Goal: Use online tool/utility: Utilize a website feature to perform a specific function

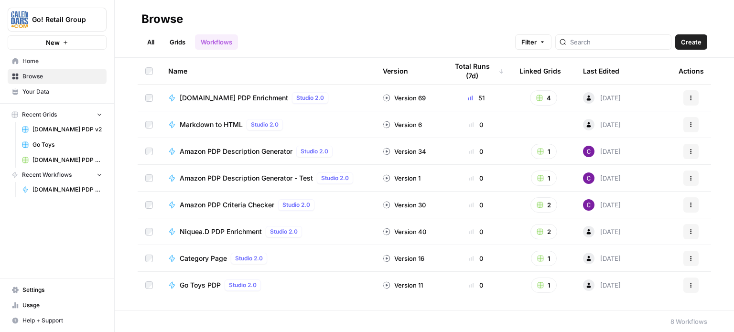
click at [256, 100] on span "[DOMAIN_NAME] PDP Enrichment" at bounding box center [234, 98] width 109 height 10
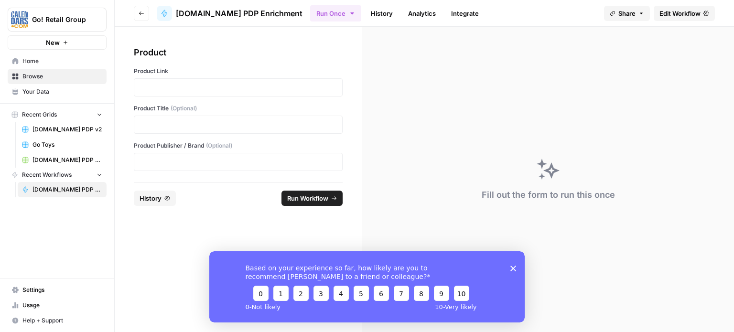
drag, startPoint x: 201, startPoint y: 72, endPoint x: 199, endPoint y: 77, distance: 5.9
click at [200, 71] on label "Product Link" at bounding box center [238, 71] width 209 height 9
click at [199, 78] on div "Product Link" at bounding box center [238, 82] width 209 height 30
click at [199, 86] on p at bounding box center [238, 88] width 196 height 10
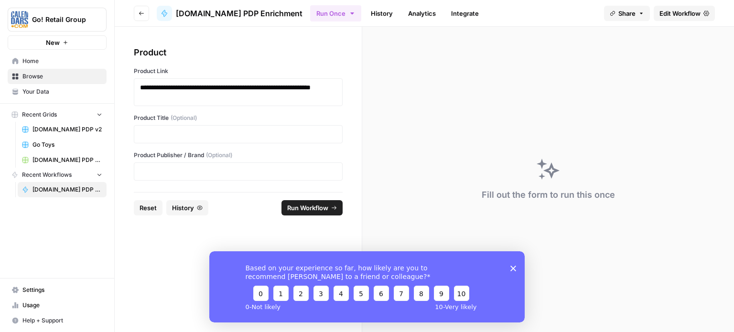
click at [300, 204] on span "Run Workflow" at bounding box center [307, 208] width 41 height 10
click at [513, 268] on polygon "Close survey" at bounding box center [514, 268] width 6 height 6
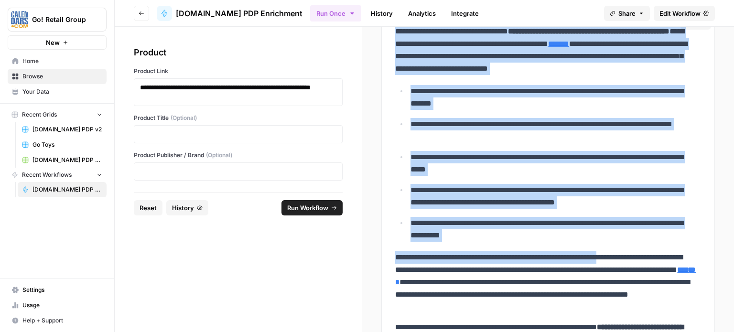
scroll to position [239, 0]
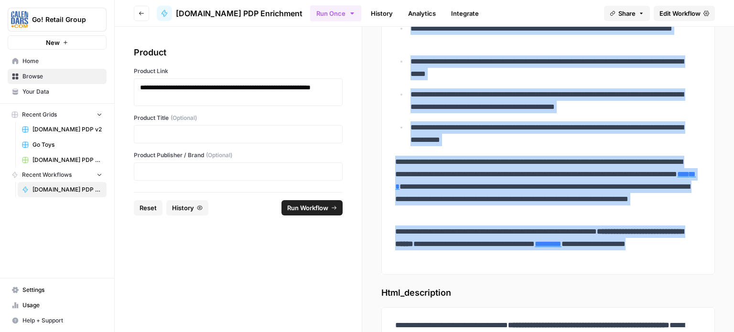
drag, startPoint x: 390, startPoint y: 172, endPoint x: 657, endPoint y: 250, distance: 278.0
click at [657, 250] on div "**********" at bounding box center [548, 96] width 317 height 341
copy div "**********"
click at [137, 213] on button "Reset" at bounding box center [148, 207] width 29 height 15
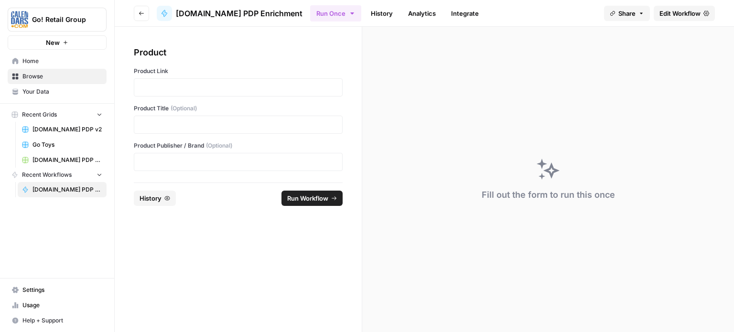
click at [197, 96] on div at bounding box center [238, 87] width 209 height 18
click at [200, 90] on p at bounding box center [238, 88] width 196 height 10
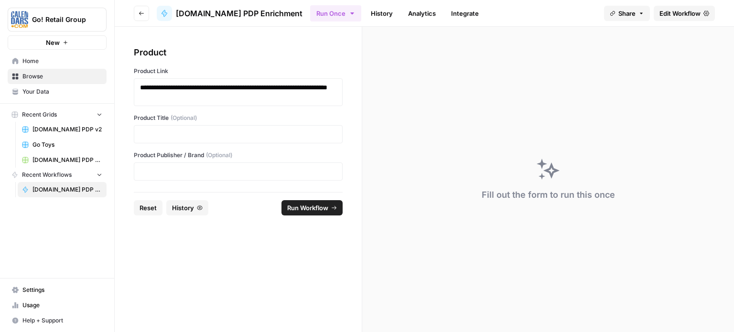
click at [309, 211] on span "Run Workflow" at bounding box center [307, 208] width 41 height 10
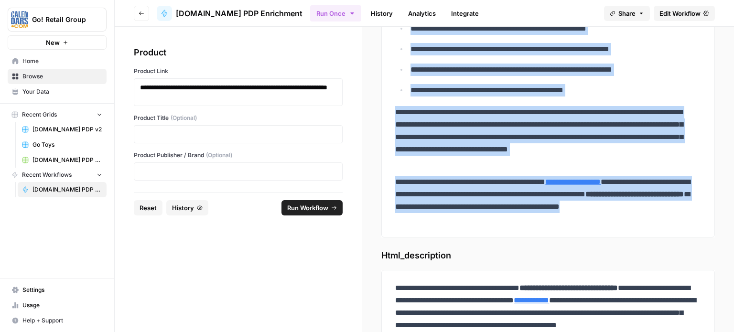
drag, startPoint x: 404, startPoint y: 178, endPoint x: 593, endPoint y: 228, distance: 195.6
click at [593, 228] on div "**********" at bounding box center [548, 78] width 317 height 304
copy div "**********"
click at [145, 204] on span "Reset" at bounding box center [148, 208] width 17 height 10
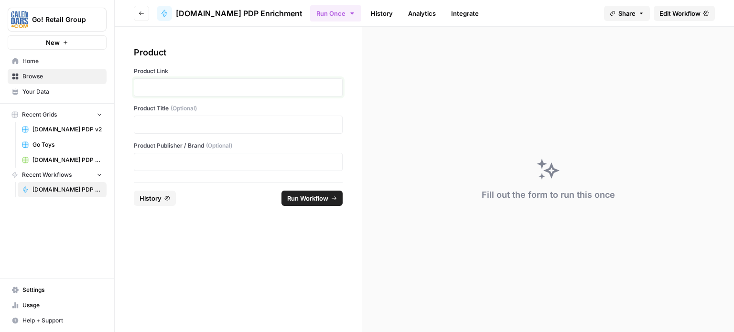
click at [201, 88] on p at bounding box center [238, 88] width 196 height 10
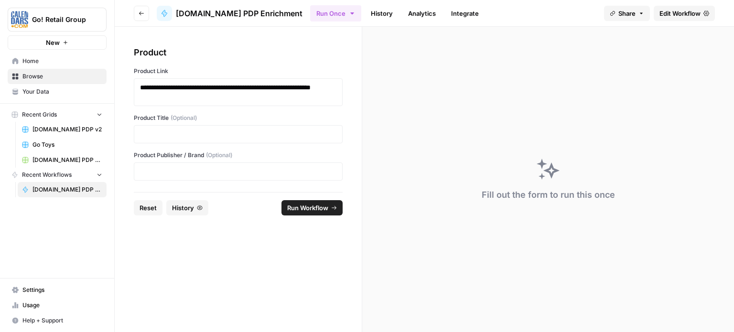
click at [317, 205] on span "Run Workflow" at bounding box center [307, 208] width 41 height 10
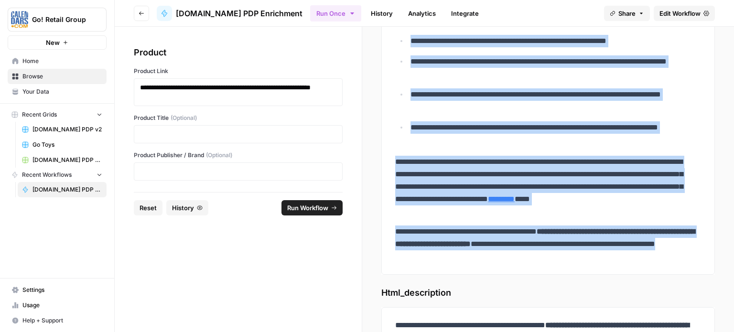
drag, startPoint x: 394, startPoint y: 171, endPoint x: 553, endPoint y: 254, distance: 179.8
click at [553, 254] on div "**********" at bounding box center [548, 96] width 317 height 341
click at [147, 204] on span "Reset" at bounding box center [148, 208] width 17 height 10
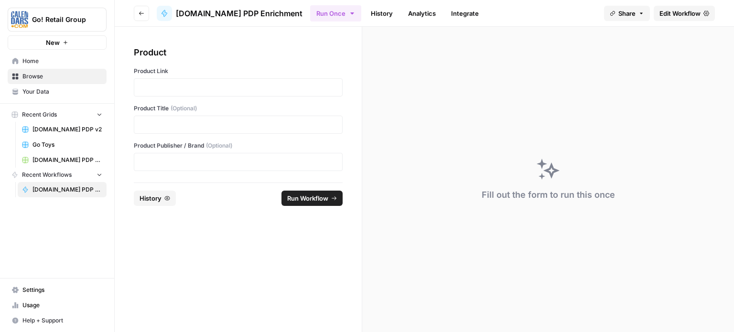
click at [211, 73] on label "Product Link" at bounding box center [238, 71] width 209 height 9
click at [211, 79] on div at bounding box center [238, 87] width 209 height 18
click at [226, 88] on p at bounding box center [238, 88] width 196 height 10
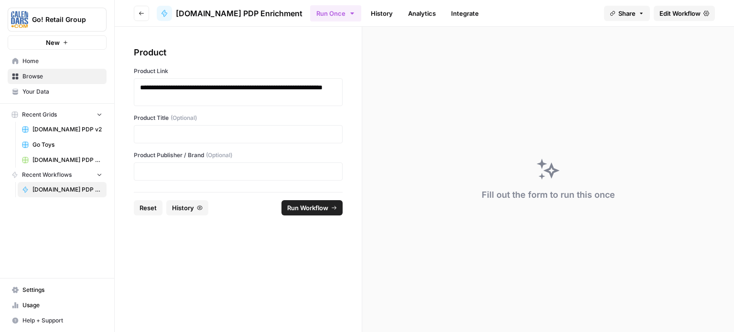
click at [317, 205] on span "Run Workflow" at bounding box center [307, 208] width 41 height 10
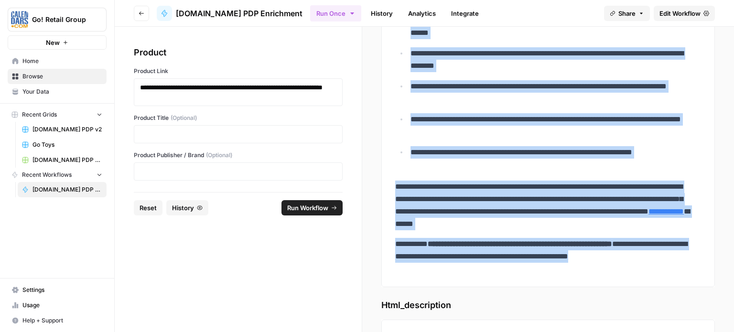
drag, startPoint x: 396, startPoint y: 173, endPoint x: 683, endPoint y: 268, distance: 301.6
click at [683, 268] on div "**********" at bounding box center [548, 102] width 317 height 353
copy div "**********"
click at [148, 213] on button "Reset" at bounding box center [148, 207] width 29 height 15
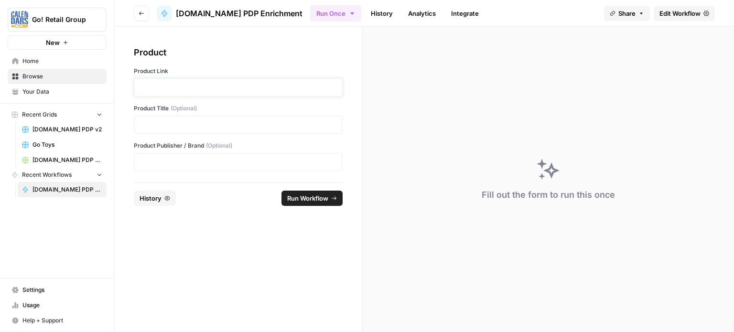
click at [215, 89] on p at bounding box center [238, 88] width 196 height 10
click at [332, 203] on button "Run Workflow" at bounding box center [312, 198] width 61 height 15
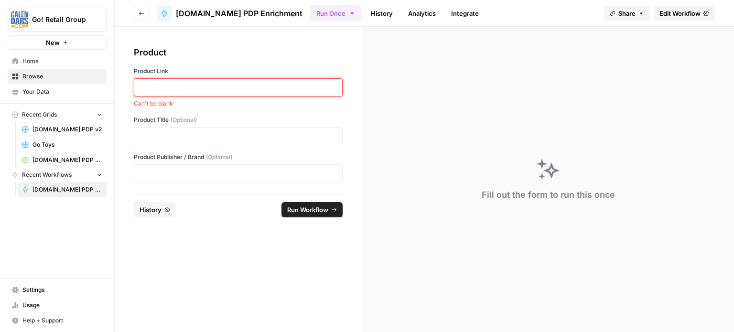
click at [262, 86] on p at bounding box center [238, 88] width 196 height 10
click at [263, 81] on div at bounding box center [238, 87] width 209 height 18
click at [263, 99] on span "Can't be blank" at bounding box center [238, 103] width 209 height 9
click at [263, 90] on p at bounding box center [238, 88] width 196 height 10
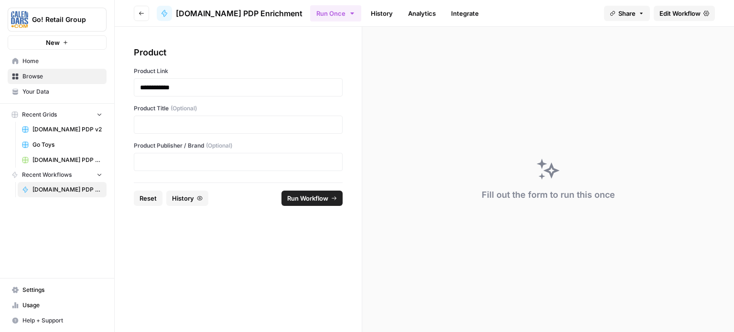
click at [141, 200] on span "Reset" at bounding box center [148, 199] width 17 height 10
click at [181, 84] on p at bounding box center [238, 88] width 196 height 10
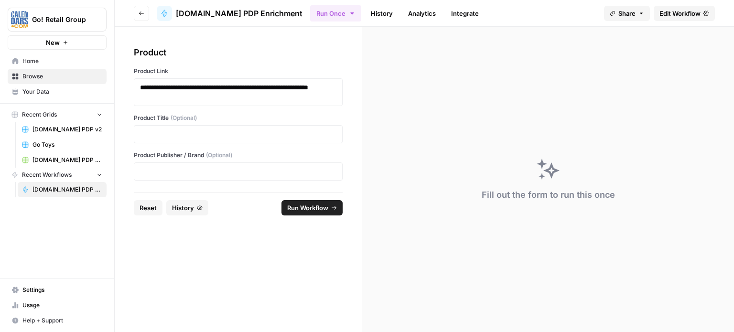
click at [296, 207] on span "Run Workflow" at bounding box center [307, 208] width 41 height 10
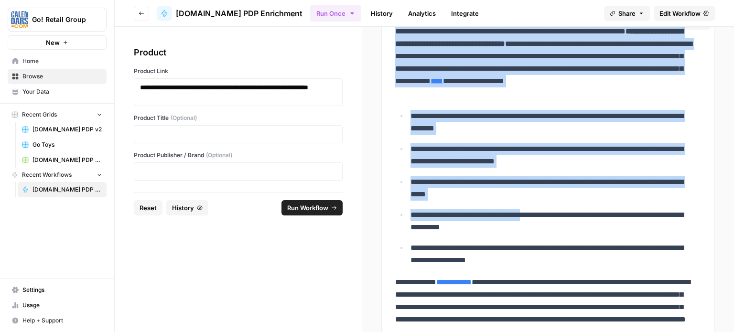
scroll to position [287, 0]
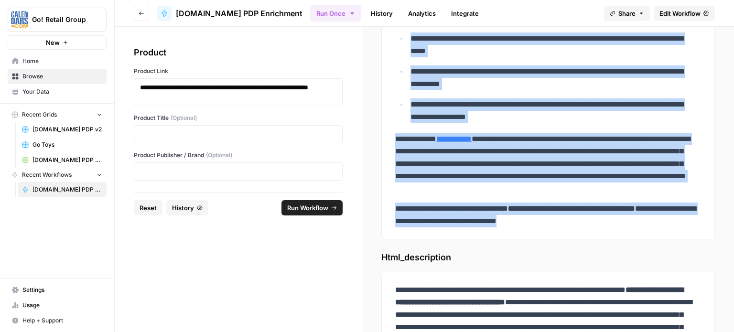
drag, startPoint x: 396, startPoint y: 178, endPoint x: 627, endPoint y: 225, distance: 236.0
click at [627, 225] on div "**********" at bounding box center [548, 54] width 317 height 353
copy div "**********"
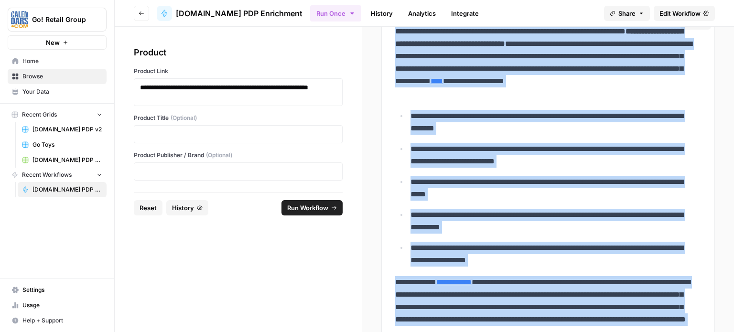
scroll to position [0, 0]
